Goal: Navigation & Orientation: Find specific page/section

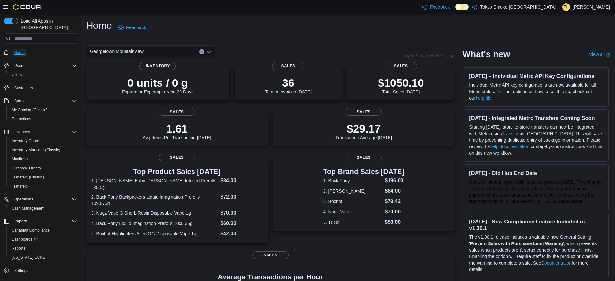
click at [17, 50] on span "Home" at bounding box center [19, 52] width 10 height 5
